Goal: Information Seeking & Learning: Learn about a topic

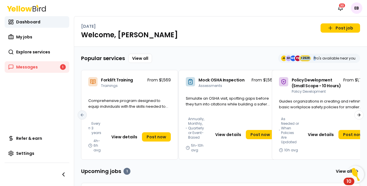
drag, startPoint x: 297, startPoint y: 56, endPoint x: 311, endPoint y: 58, distance: 14.6
click at [311, 58] on div "JL SB MB FD +2629 Pro's available near you" at bounding box center [319, 58] width 82 height 9
drag, startPoint x: 311, startPoint y: 58, endPoint x: 295, endPoint y: 57, distance: 15.9
click at [295, 57] on span "FD" at bounding box center [298, 58] width 6 height 6
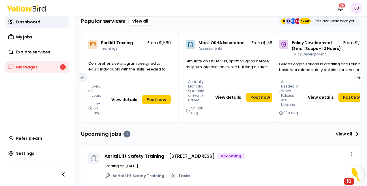
scroll to position [37, 0]
click at [157, 43] on p "From $1,569" at bounding box center [158, 43] width 23 height 6
drag, startPoint x: 157, startPoint y: 43, endPoint x: 165, endPoint y: 71, distance: 29.3
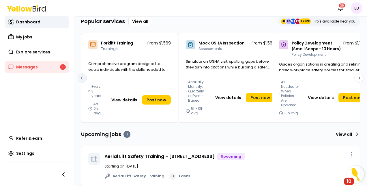
click at [165, 71] on span "Comprehensive program designed to equip individuals with the skills needed to s…" at bounding box center [128, 69] width 80 height 17
click at [153, 44] on p "From $1,569" at bounding box center [158, 43] width 23 height 6
click at [126, 104] on button "View details" at bounding box center [124, 99] width 33 height 9
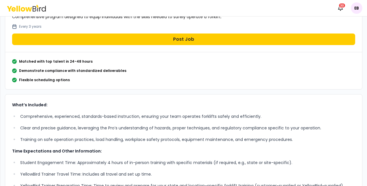
scroll to position [75, 0]
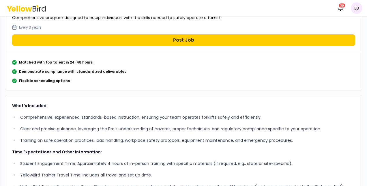
click at [58, 52] on div "Forklift Training Trainings From $1,569 Comprehensive program designed to equip…" at bounding box center [183, 8] width 356 height 90
click at [71, 67] on div "Matched with top talent in 24-48 hours Demonstrate compliance with standardized…" at bounding box center [183, 71] width 343 height 23
click at [73, 63] on p "Matched with top talent in 24-48 hours" at bounding box center [55, 62] width 73 height 5
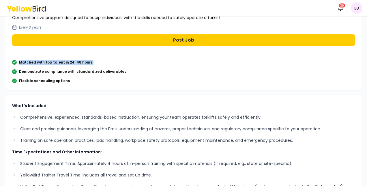
scroll to position [0, 0]
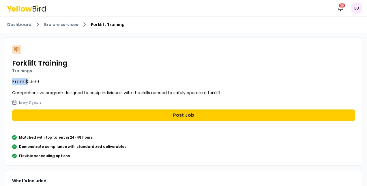
drag, startPoint x: 28, startPoint y: 81, endPoint x: 46, endPoint y: 71, distance: 21.3
click at [46, 71] on div "Forklift Training Trainings From $1,569 Comprehensive program designed to equip…" at bounding box center [183, 83] width 356 height 90
drag, startPoint x: 46, startPoint y: 71, endPoint x: 35, endPoint y: 74, distance: 12.0
click at [35, 74] on div "Forklift Training Trainings From $1,569 Comprehensive program designed to equip…" at bounding box center [183, 83] width 356 height 90
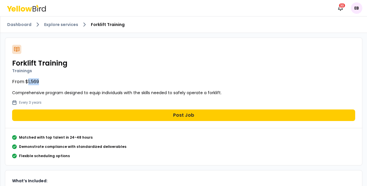
drag, startPoint x: 35, startPoint y: 74, endPoint x: 35, endPoint y: 77, distance: 3.2
click at [35, 77] on div "Forklift Training Trainings From $1,569 Comprehensive program designed to equip…" at bounding box center [183, 83] width 356 height 90
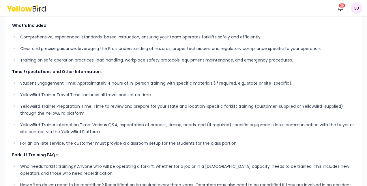
scroll to position [230, 0]
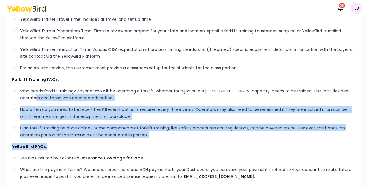
drag, startPoint x: 25, startPoint y: 95, endPoint x: 183, endPoint y: 139, distance: 164.3
click at [183, 139] on div "What’s Included: Comprehensive, experienced, standards-based instruction, ensur…" at bounding box center [183, 82] width 343 height 270
drag, startPoint x: 183, startPoint y: 139, endPoint x: 94, endPoint y: 121, distance: 91.2
click at [94, 121] on ul "Who needs forklift training? Anyone who will be operating a forklift, whether f…" at bounding box center [183, 112] width 343 height 51
click at [178, 124] on p "Can forklift training be done online? Some components of forklift training, lik…" at bounding box center [187, 131] width 335 height 14
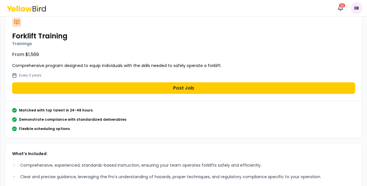
scroll to position [18, 0]
